Goal: Task Accomplishment & Management: Complete application form

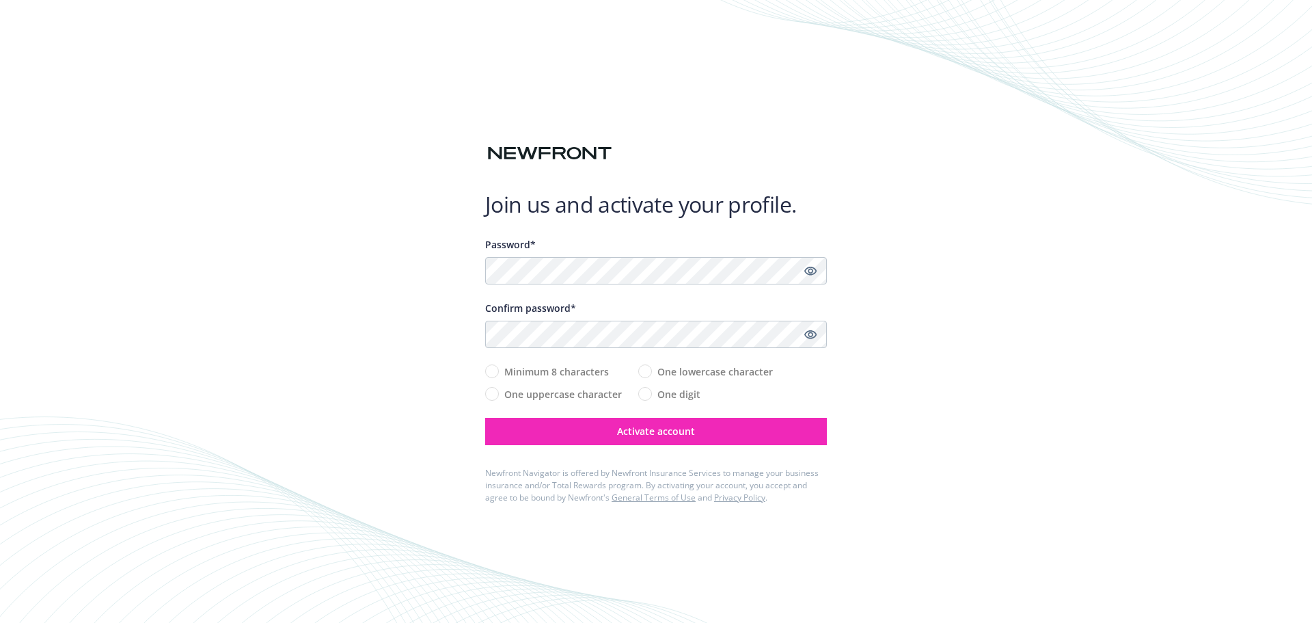
click at [803, 126] on div at bounding box center [656, 120] width 342 height 44
click at [566, 20] on div "Join us and activate your profile. Password* Confirm password* Minimum 8 charac…" at bounding box center [656, 311] width 1312 height 623
